Goal: Transaction & Acquisition: Purchase product/service

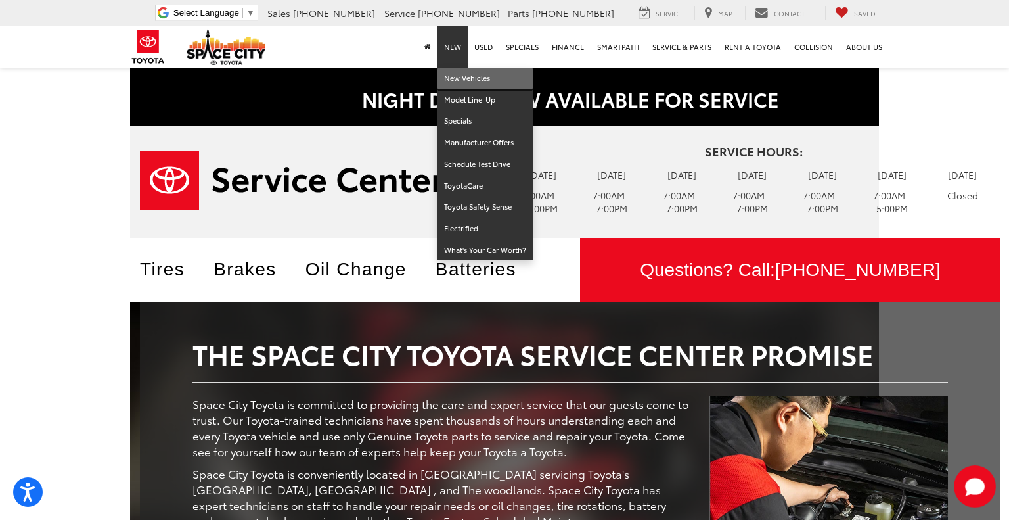
click at [462, 78] on link "New Vehicles" at bounding box center [485, 79] width 95 height 22
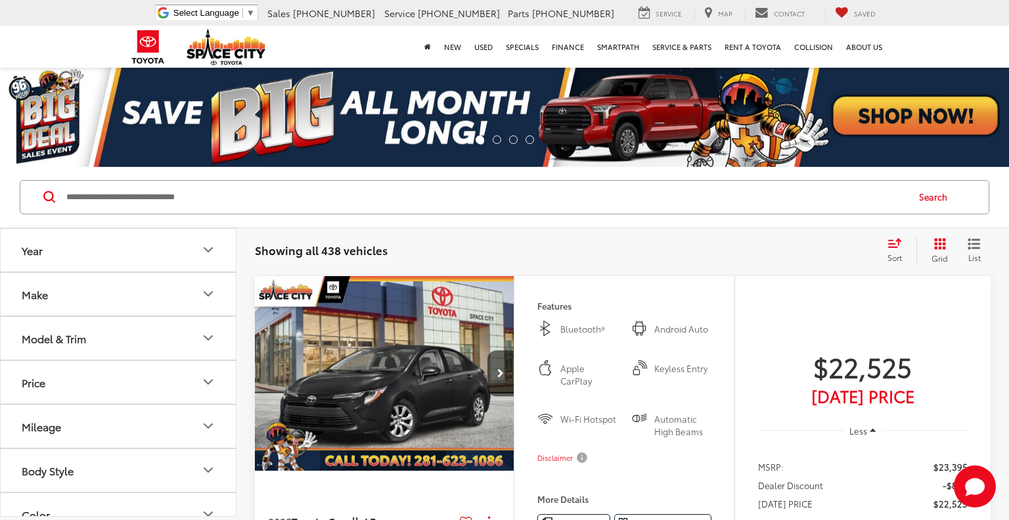
click at [413, 193] on input "Search by Make, Model, or Keyword" at bounding box center [486, 197] width 842 height 32
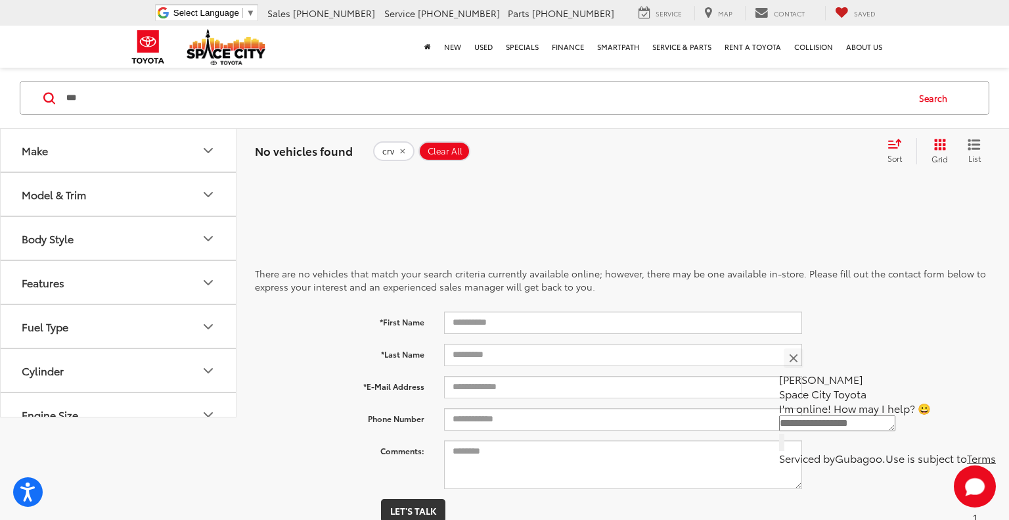
click at [103, 99] on input "***" at bounding box center [486, 98] width 842 height 32
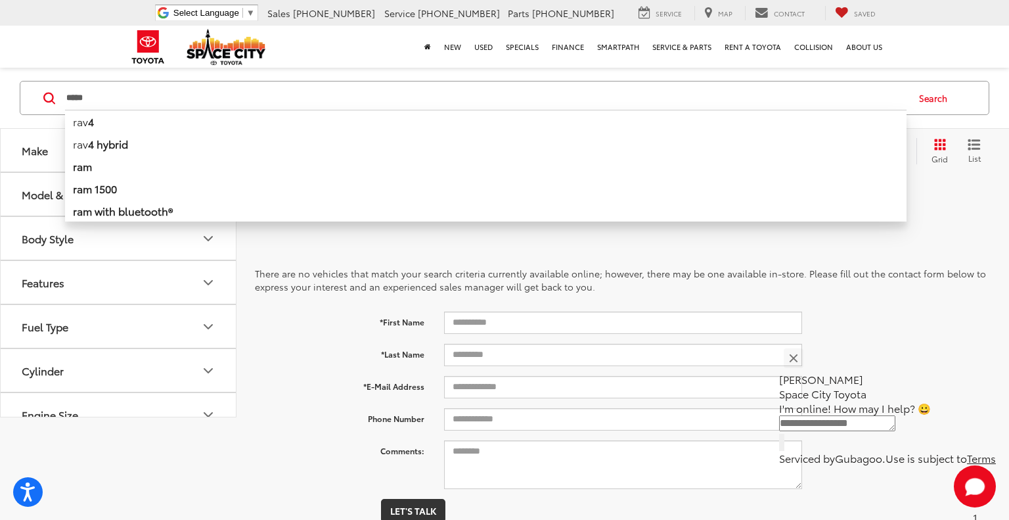
type input "*****"
